Goal: Transaction & Acquisition: Purchase product/service

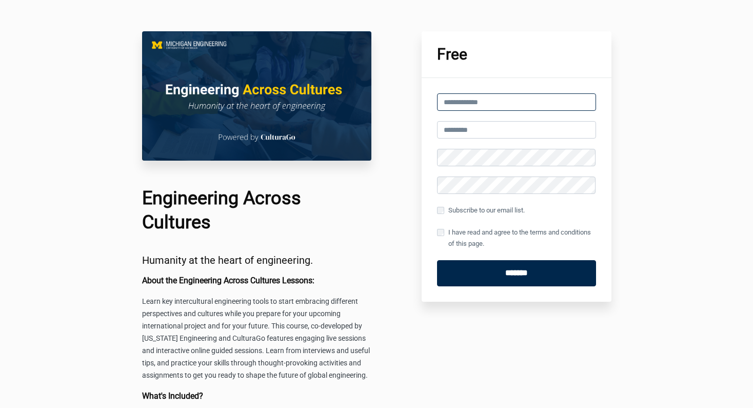
type input "**********"
click at [467, 130] on input "text" at bounding box center [516, 129] width 159 height 17
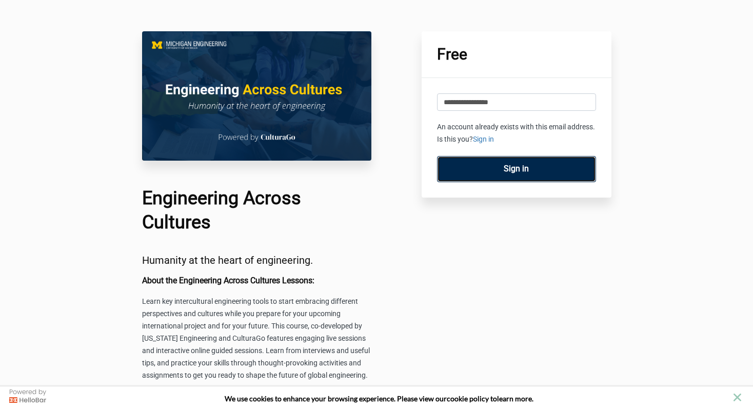
click at [487, 170] on link "Sign in" at bounding box center [516, 169] width 159 height 26
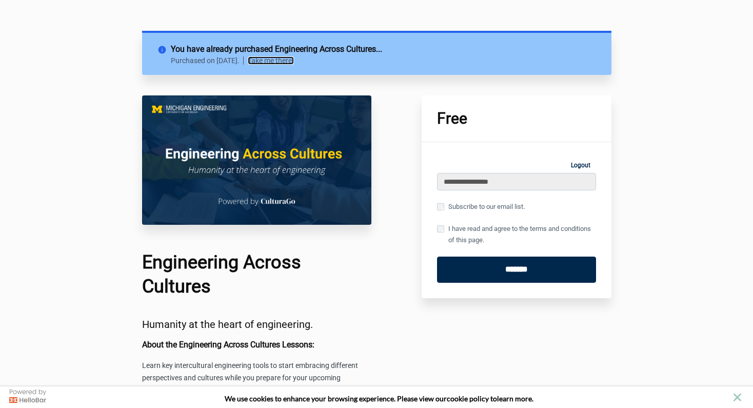
click at [294, 62] on link "Take me there!" at bounding box center [271, 60] width 46 height 8
